Goal: Transaction & Acquisition: Purchase product/service

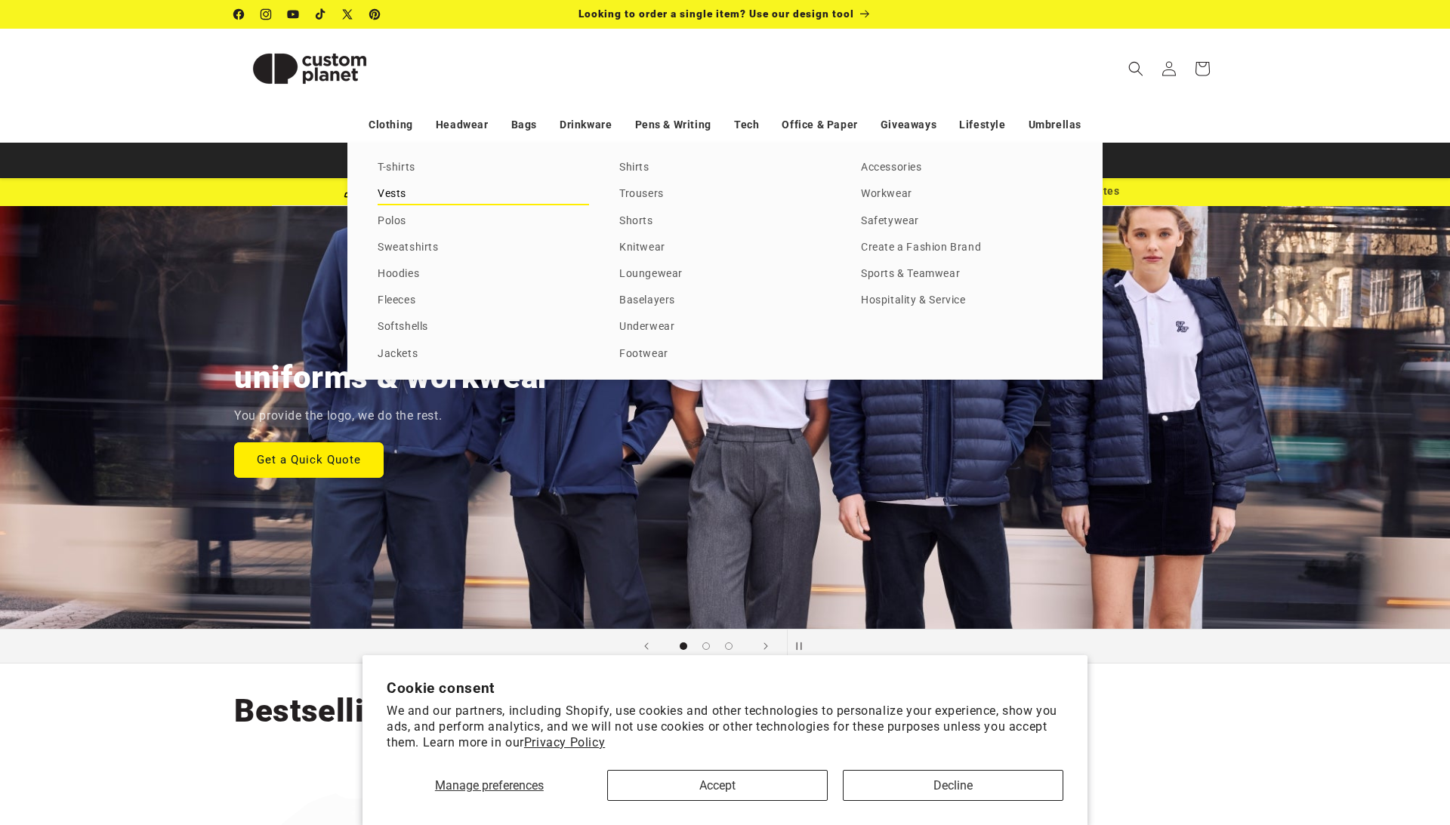
click at [388, 199] on link "Vests" at bounding box center [483, 194] width 211 height 20
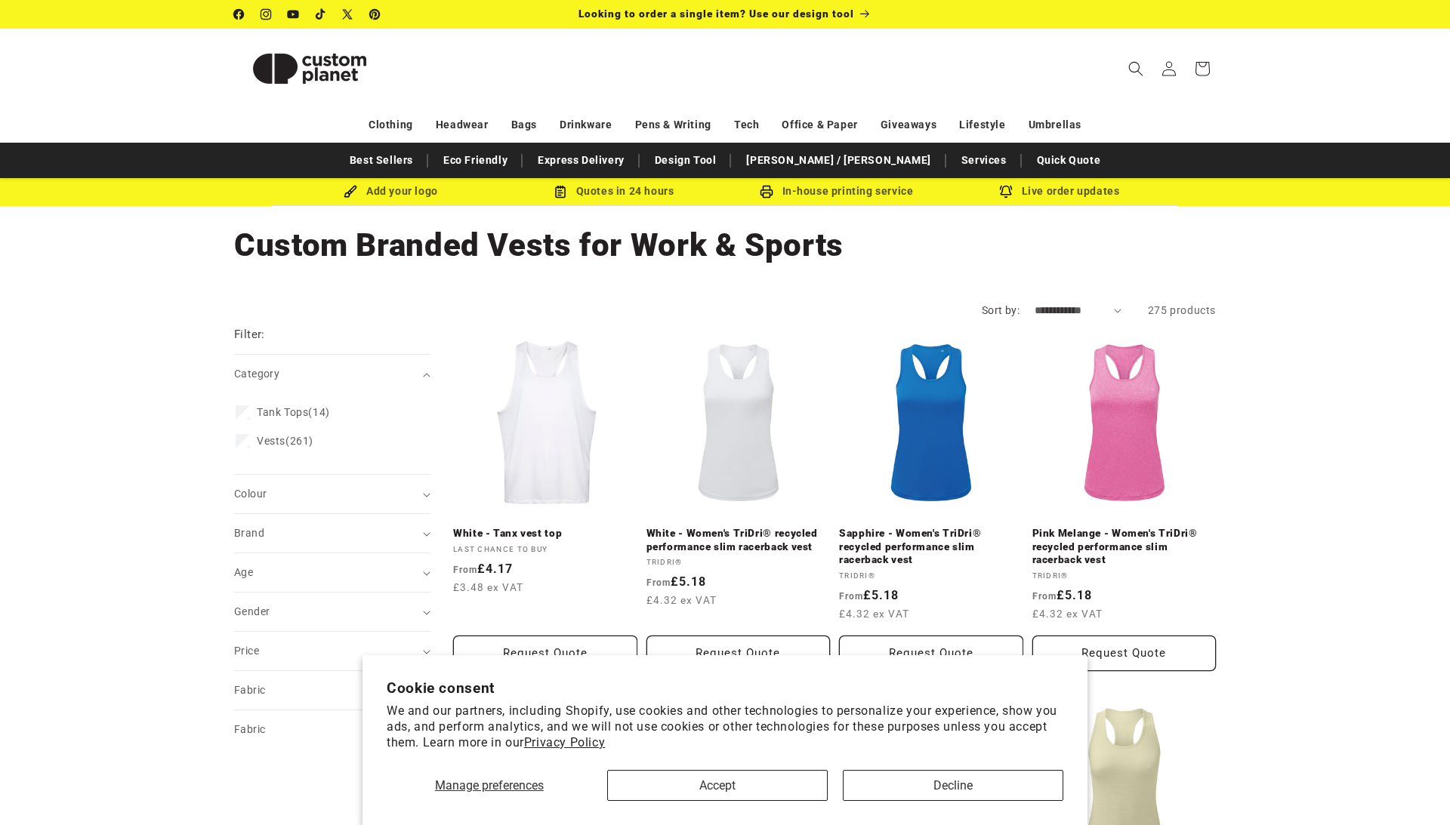
click at [967, 791] on button "Decline" at bounding box center [953, 785] width 221 height 31
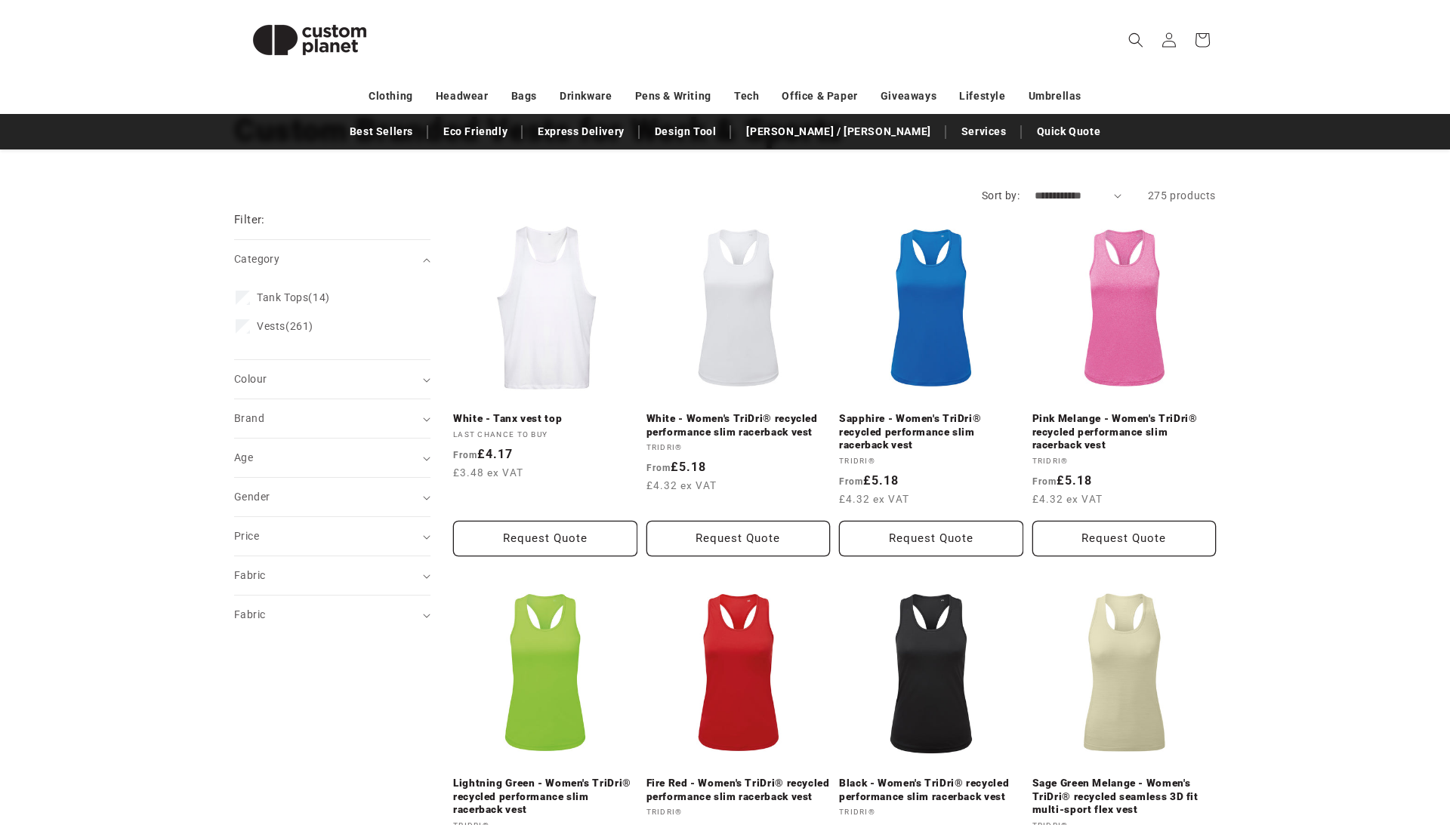
scroll to position [131, 0]
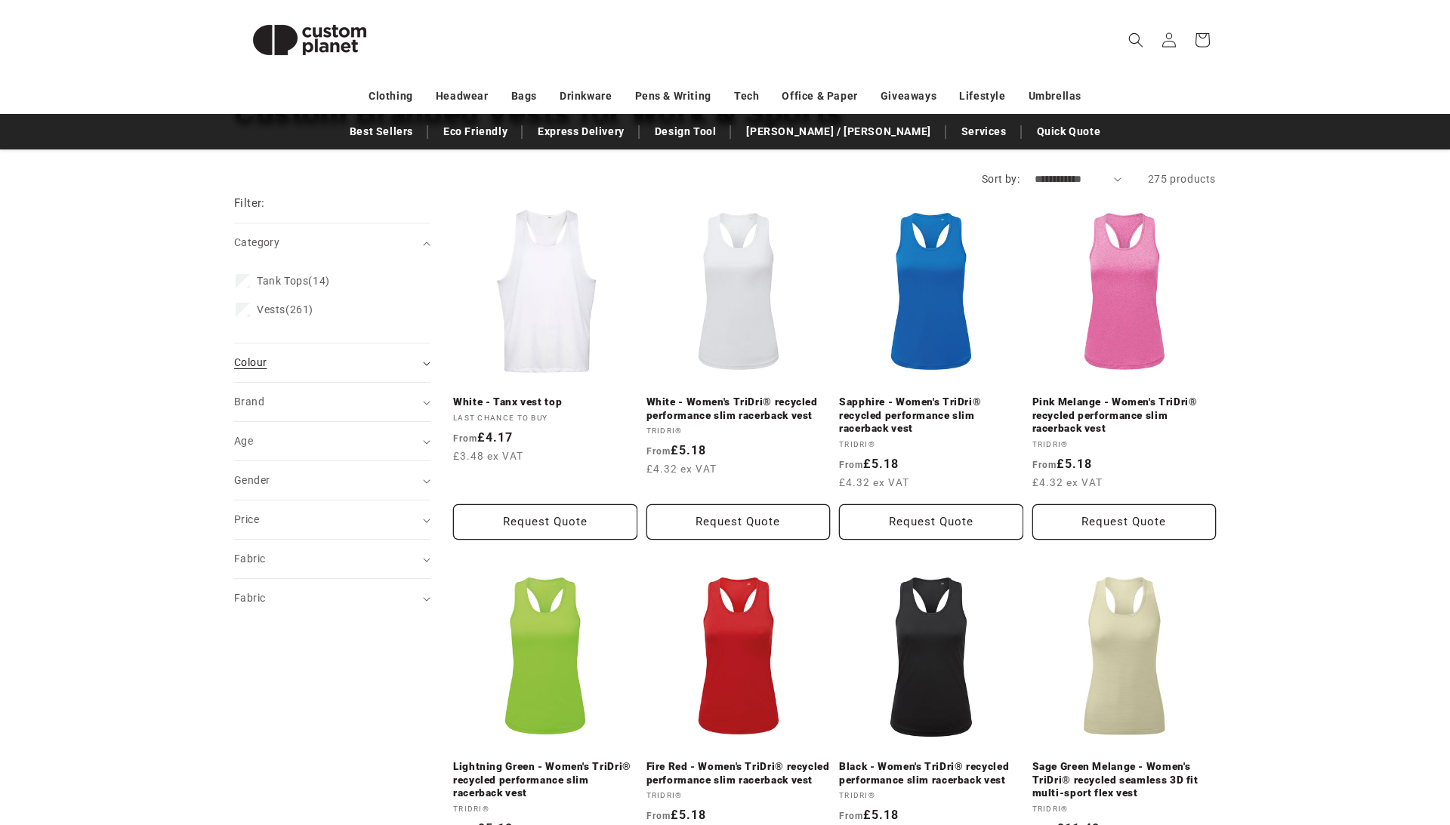
click at [423, 366] on icon "Colour (0 selected)" at bounding box center [427, 364] width 8 height 5
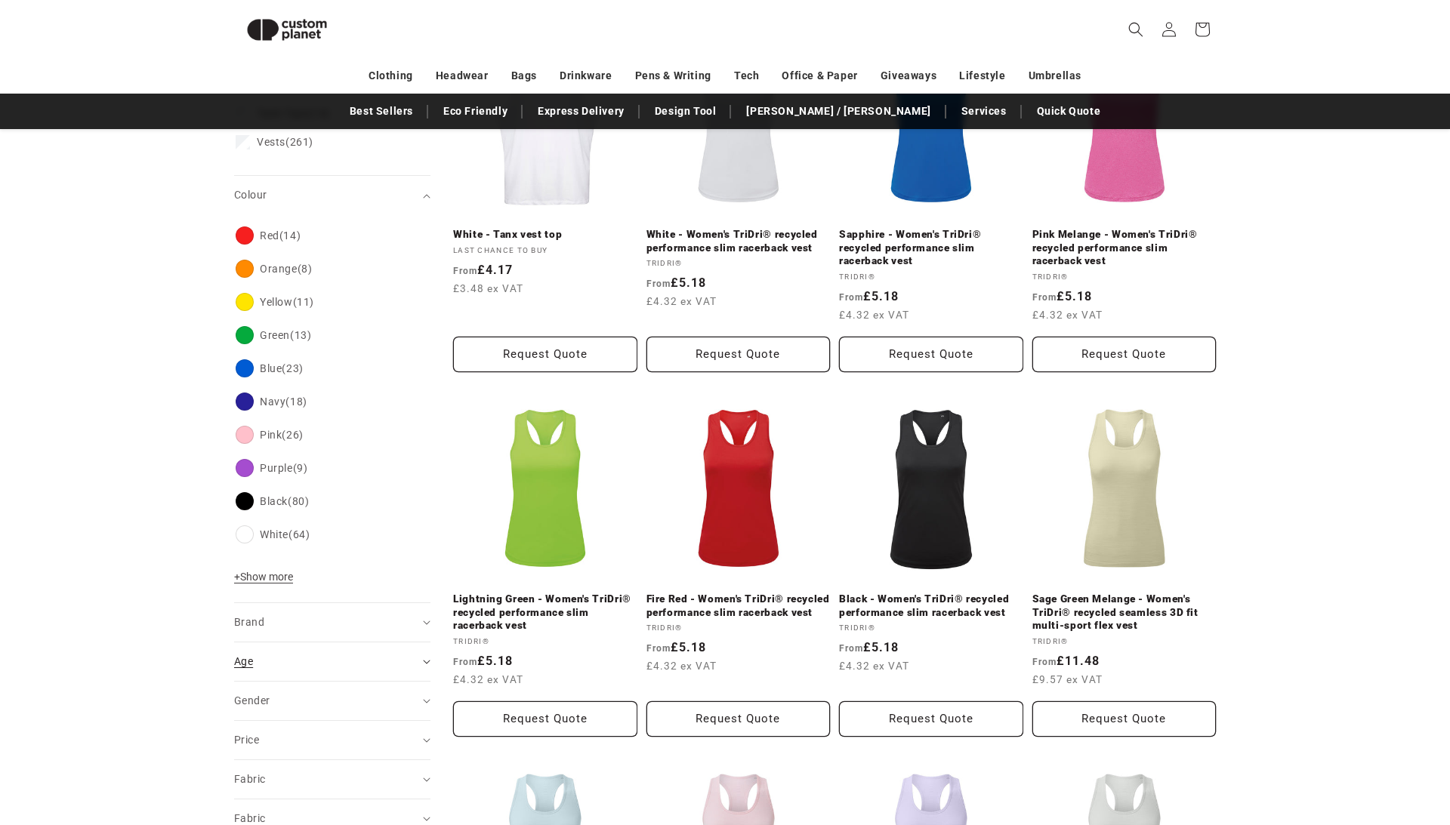
scroll to position [264, 0]
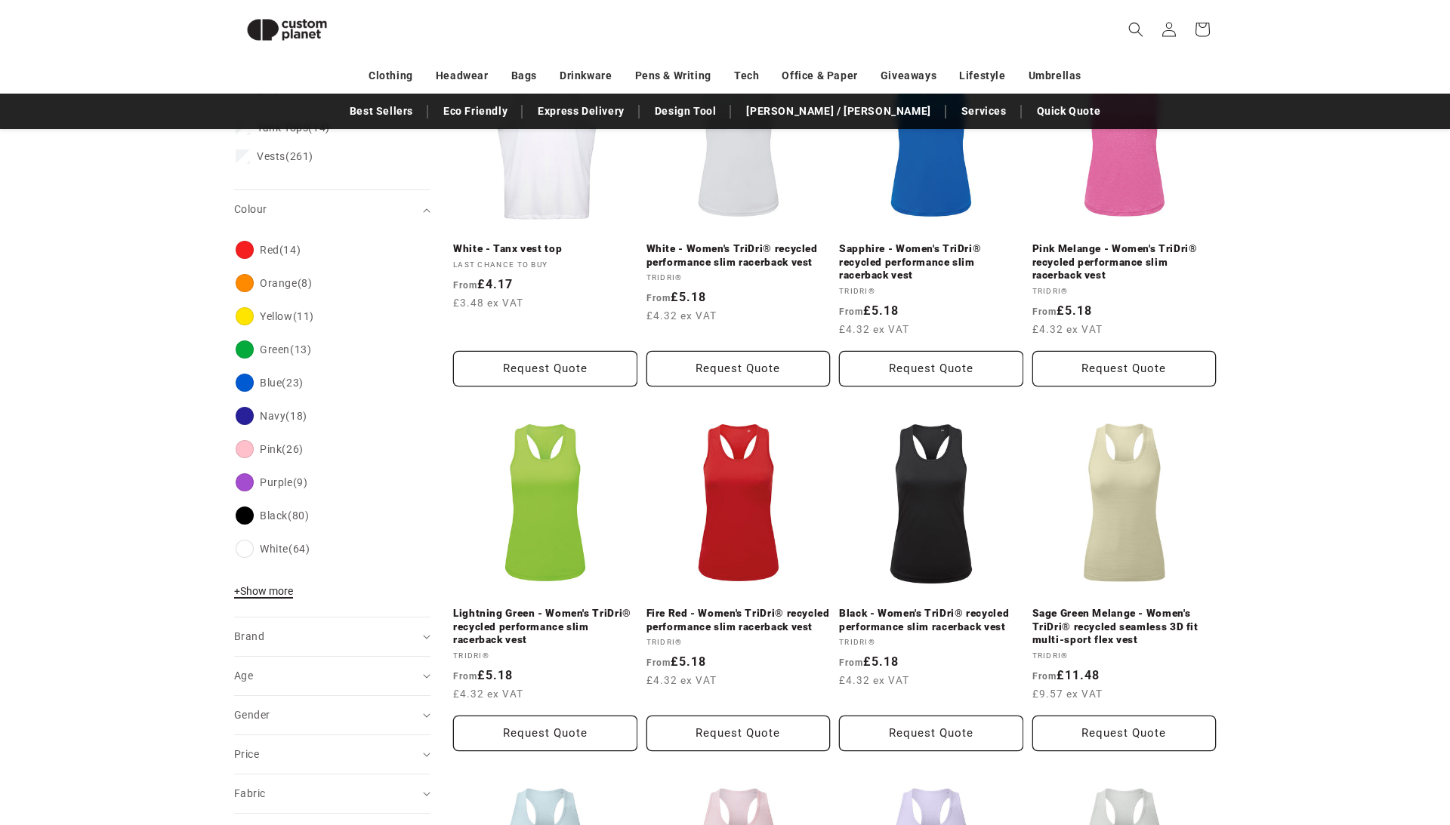
click at [234, 597] on span "+ Show more" at bounding box center [263, 591] width 59 height 12
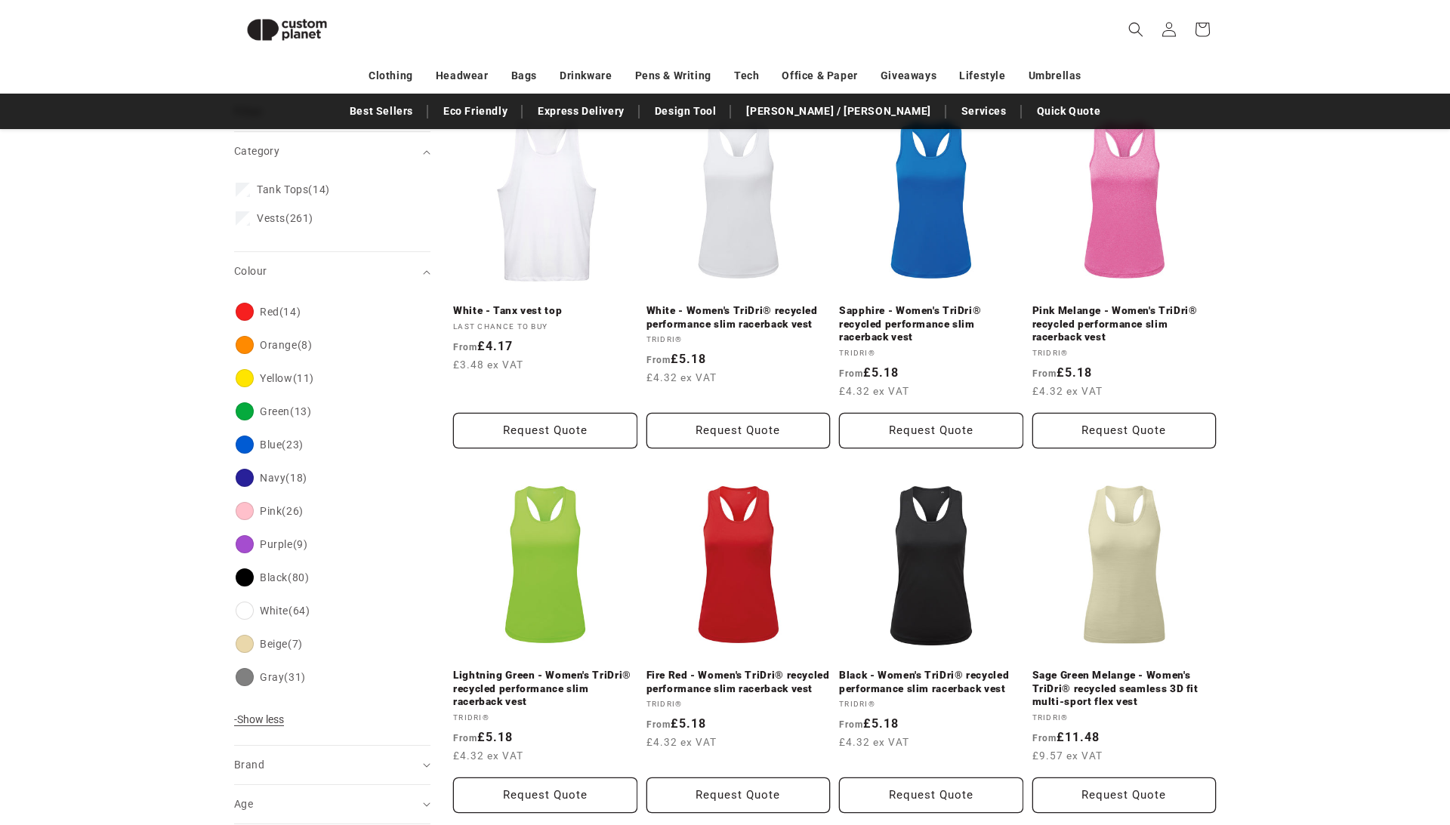
scroll to position [73, 0]
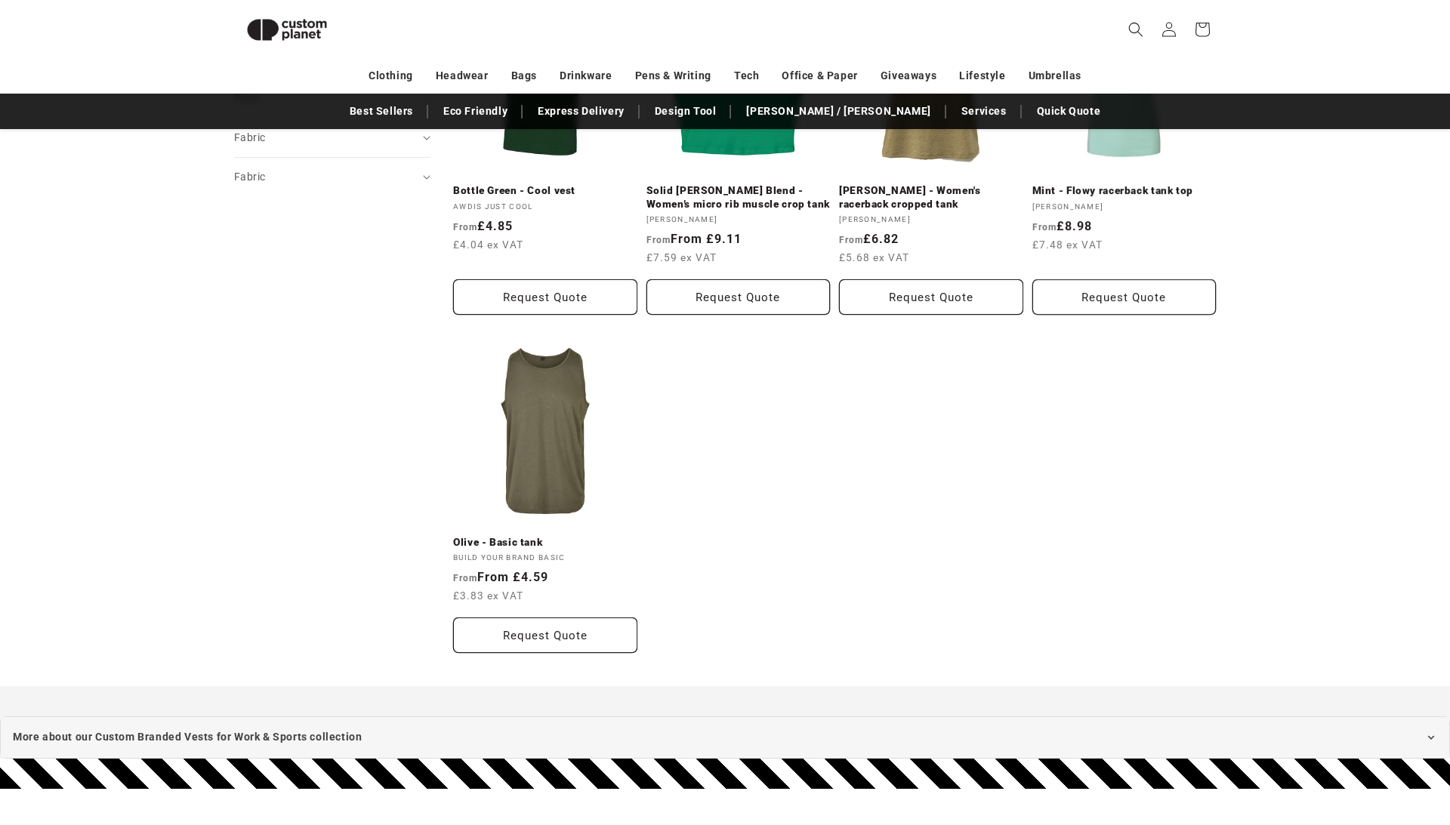
scroll to position [1003, 0]
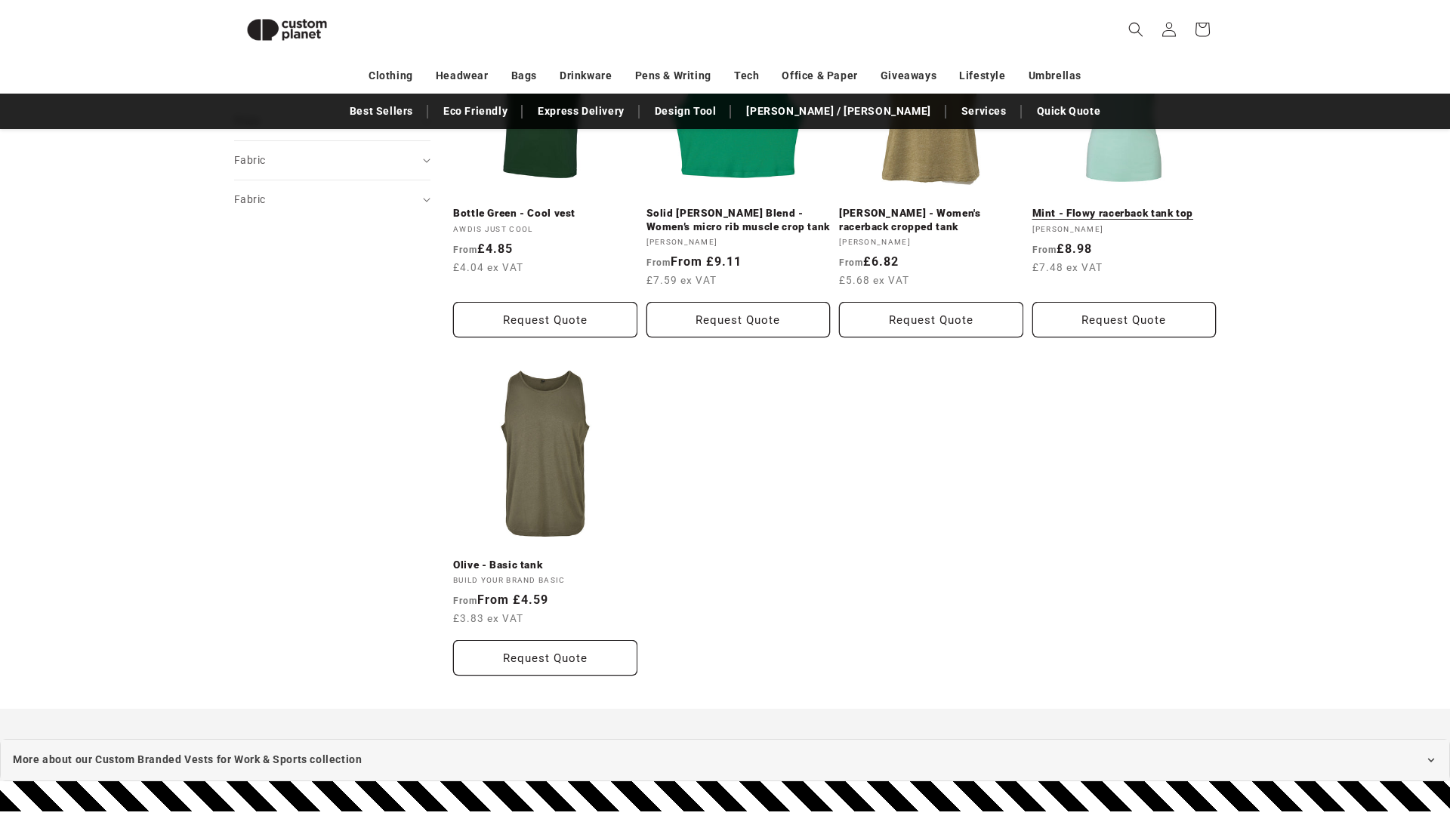
click at [1184, 221] on link "Mint - Flowy racerback tank top" at bounding box center [1124, 214] width 184 height 14
click at [737, 233] on link "Solid Kelly Blend - Women’s micro rib muscle crop tank" at bounding box center [738, 220] width 184 height 26
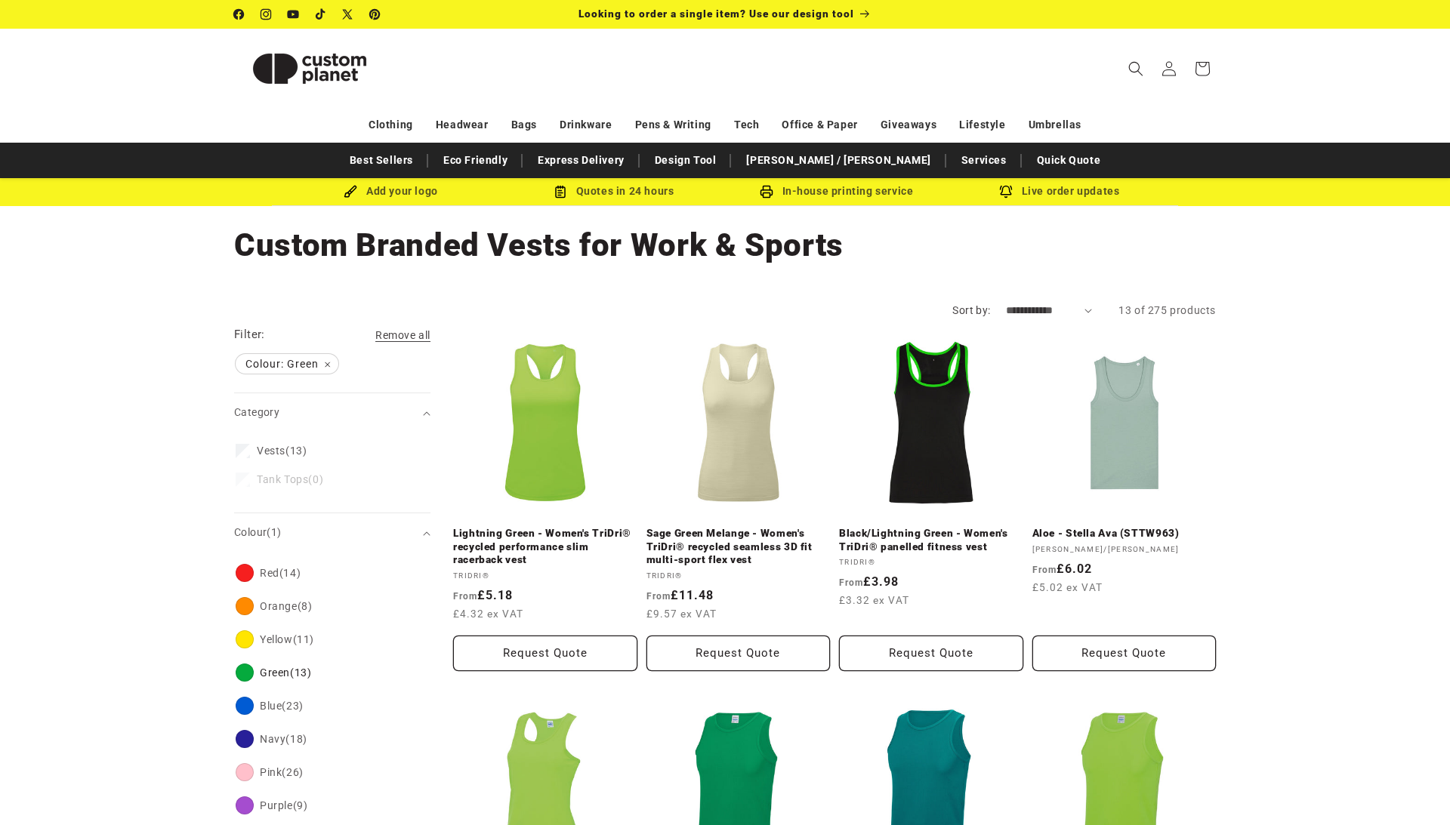
scroll to position [0, 0]
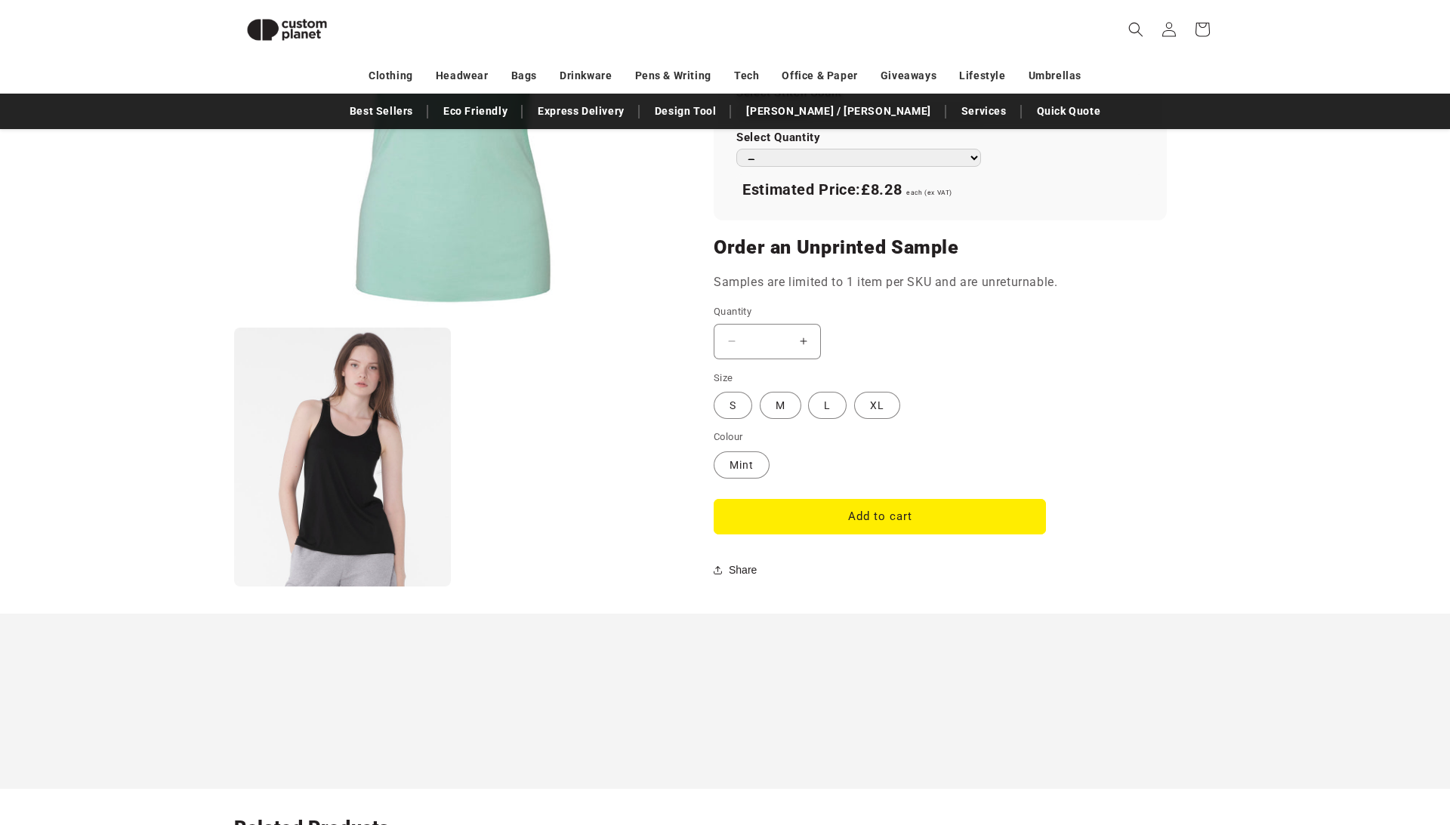
scroll to position [1146, 0]
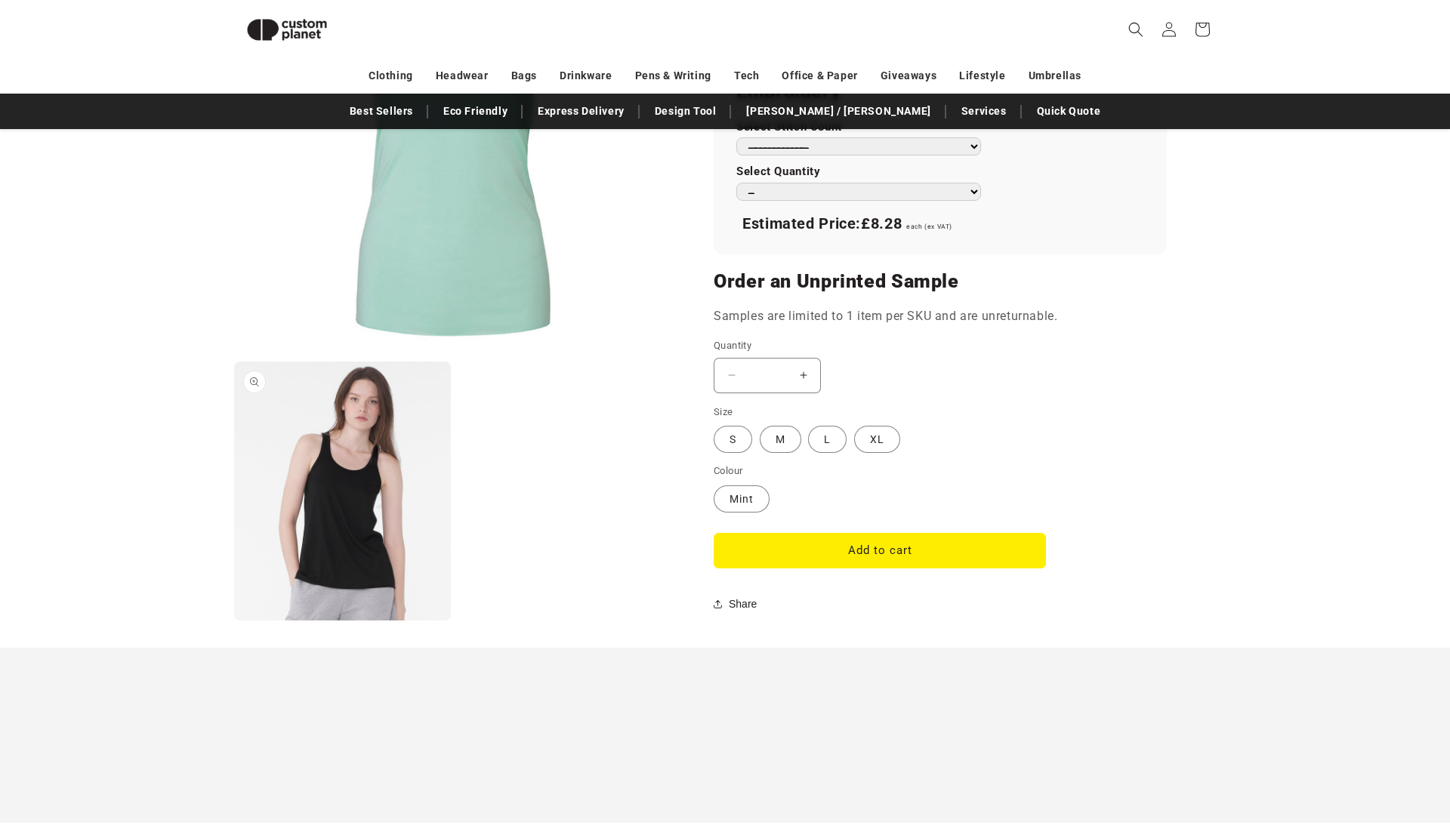
click at [234, 621] on button "Open media 2 in modal" at bounding box center [234, 621] width 0 height 0
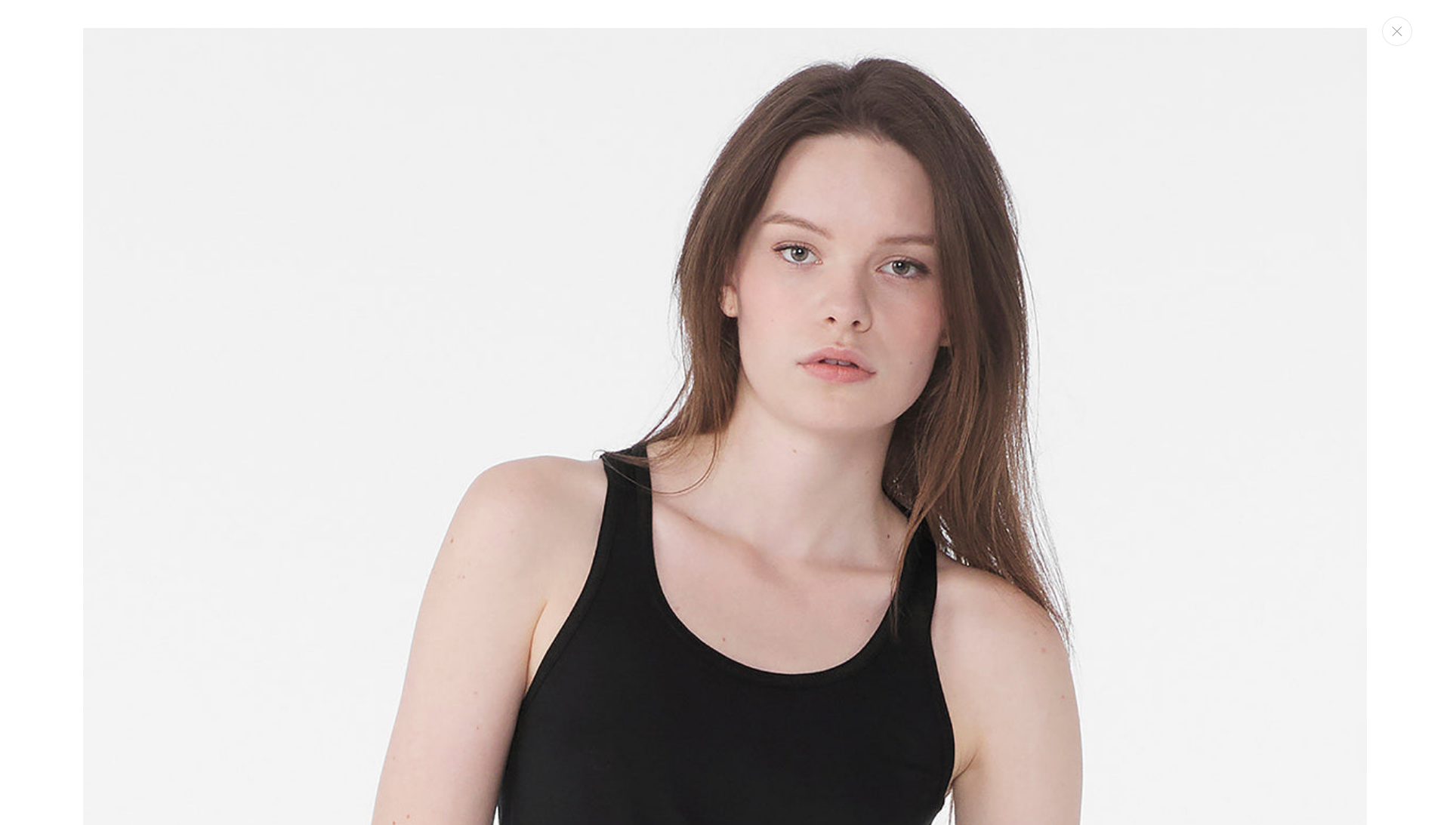
scroll to position [1970, 0]
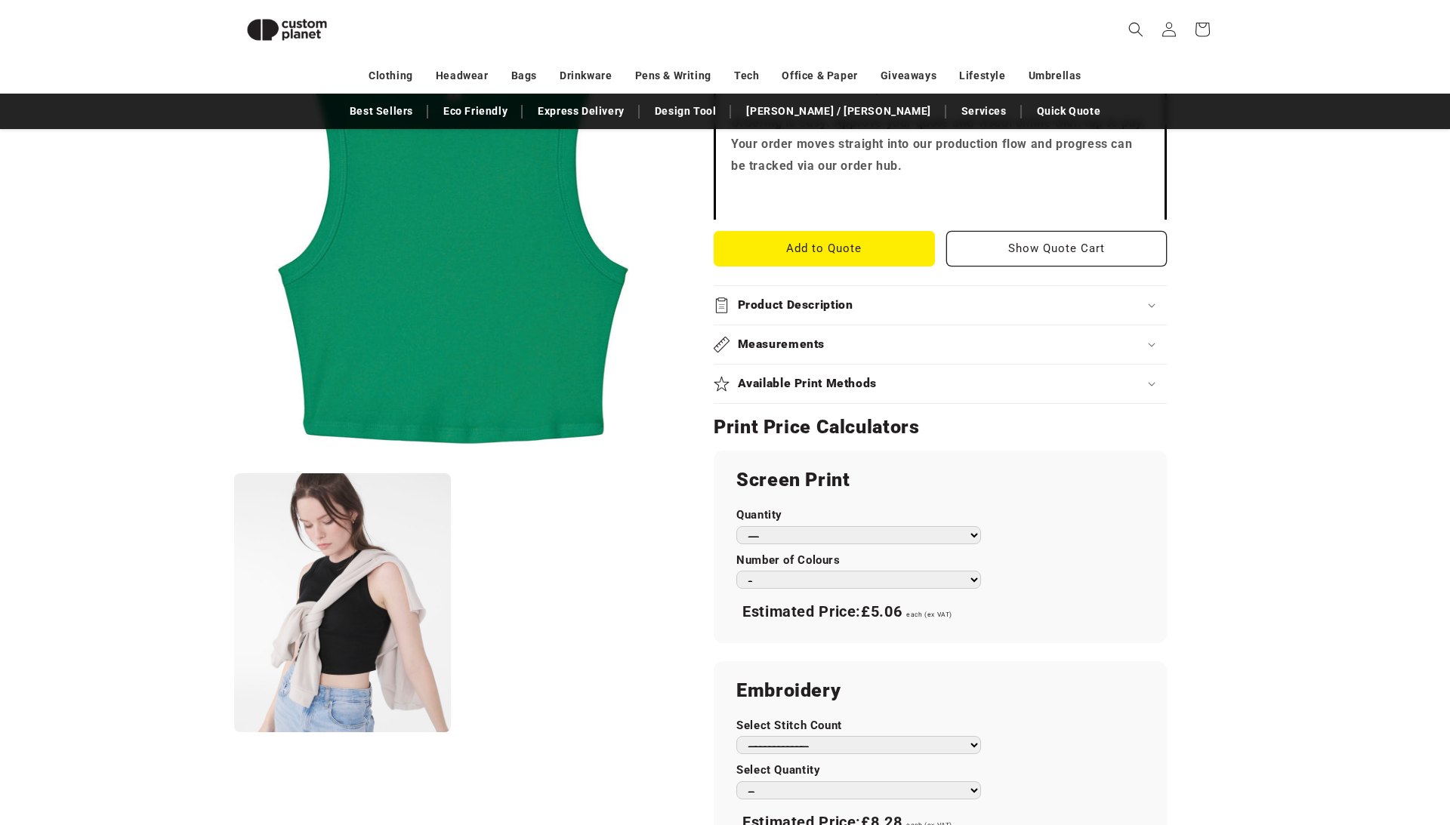
scroll to position [644, 0]
